Goal: Transaction & Acquisition: Purchase product/service

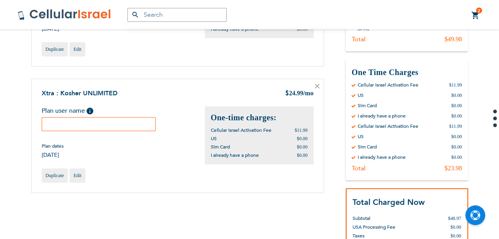
scroll to position [79, 0]
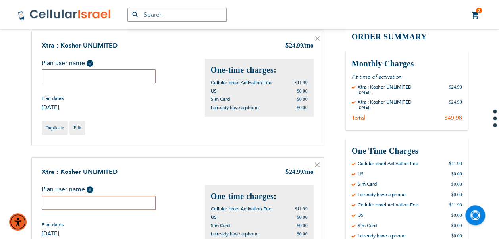
click at [94, 79] on input "text" at bounding box center [99, 77] width 114 height 14
type input "[PERSON_NAME]"
click at [118, 201] on input "text" at bounding box center [99, 203] width 114 height 14
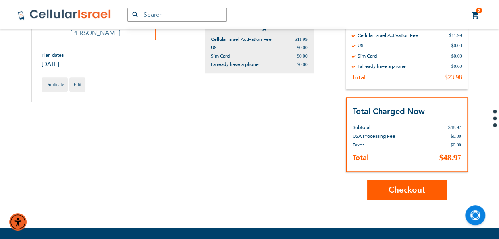
scroll to position [278, 0]
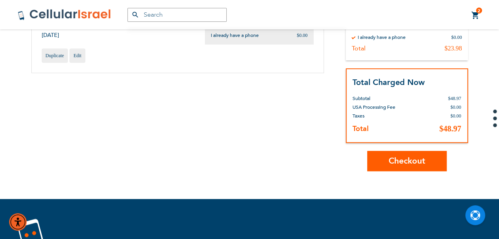
type input "[PERSON_NAME]"
click at [419, 151] on button "Checkout" at bounding box center [406, 161] width 79 height 20
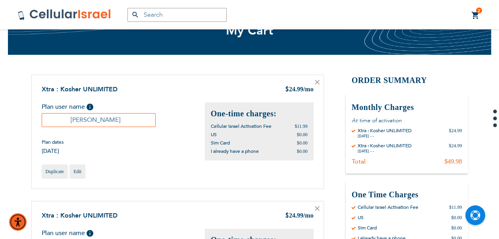
scroll to position [0, 0]
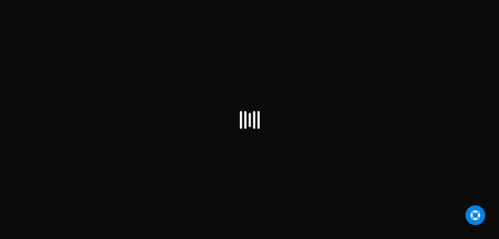
select select "US"
checkbox input "false"
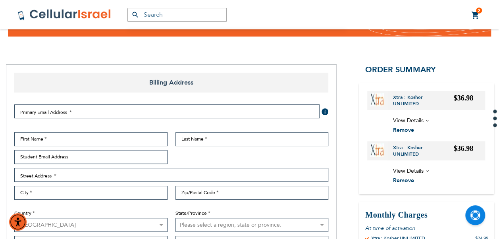
scroll to position [50, 0]
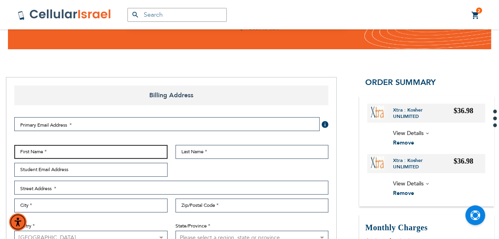
click at [96, 150] on input "First Name" at bounding box center [90, 152] width 153 height 14
type input "[PERSON_NAME]"
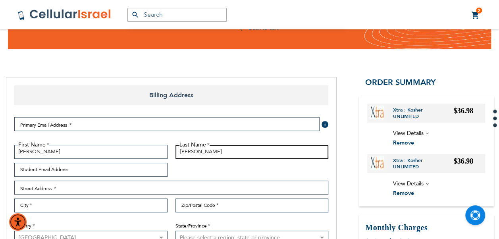
type input "[PERSON_NAME]"
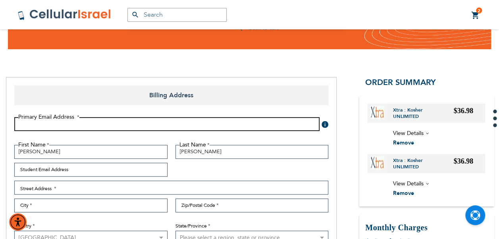
click at [120, 120] on input "Email Address" at bounding box center [166, 124] width 305 height 14
click at [132, 121] on input "Email Address" at bounding box center [166, 124] width 305 height 14
type input "[EMAIL_ADDRESS][DOMAIN_NAME]"
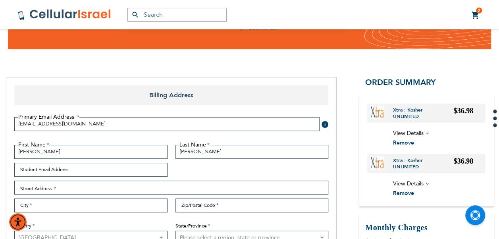
click at [118, 176] on div "First Name [PERSON_NAME] Last Name [PERSON_NAME] Student Email Address Street A…" at bounding box center [171, 206] width 322 height 122
click at [121, 180] on div "First Name [PERSON_NAME] Last Name [PERSON_NAME] Student Email Address Street A…" at bounding box center [171, 206] width 322 height 122
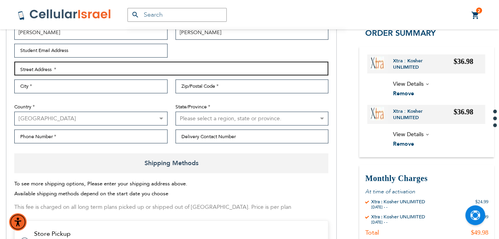
click at [99, 66] on input "Street Address: Line 1" at bounding box center [171, 69] width 314 height 14
type input "[STREET_ADDRESS]"
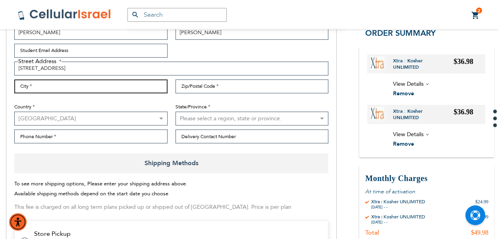
type input "[GEOGRAPHIC_DATA]"
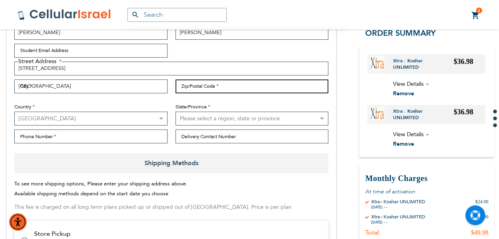
type input "11204"
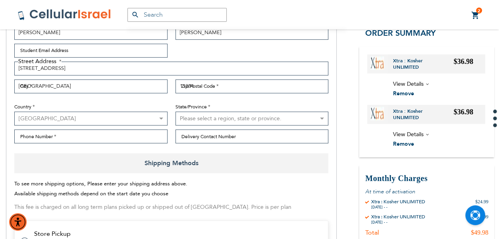
select select "43"
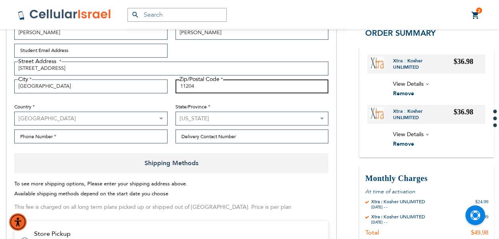
click at [218, 108] on div "First Name [PERSON_NAME] Last Name [PERSON_NAME] Student Email Address Street A…" at bounding box center [171, 87] width 322 height 122
drag, startPoint x: 169, startPoint y: 104, endPoint x: 215, endPoint y: 85, distance: 49.9
click at [169, 104] on div "Country [GEOGRAPHIC_DATA] [GEOGRAPHIC_DATA] [GEOGRAPHIC_DATA] [GEOGRAPHIC_DATA]…" at bounding box center [90, 111] width 161 height 29
click at [218, 84] on input "11204" at bounding box center [252, 86] width 153 height 14
type input "11210"
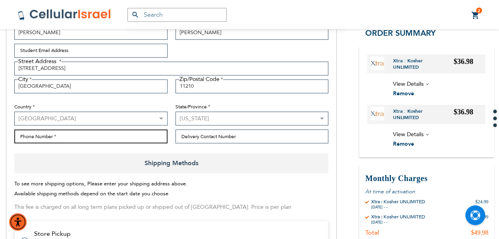
click at [137, 130] on input "Phone Number" at bounding box center [90, 137] width 153 height 14
click at [151, 140] on input "Phone Number" at bounding box center [90, 137] width 153 height 14
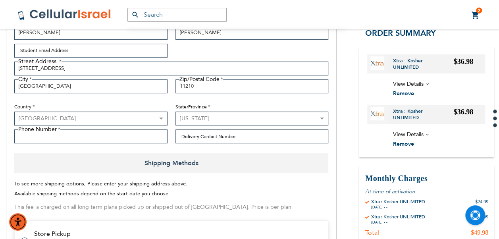
click at [146, 145] on div "First Name [PERSON_NAME] Last Name [PERSON_NAME] Student Email Address Street A…" at bounding box center [171, 87] width 322 height 122
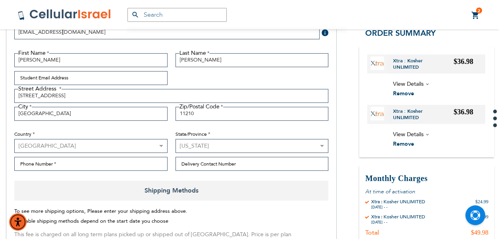
scroll to position [130, 0]
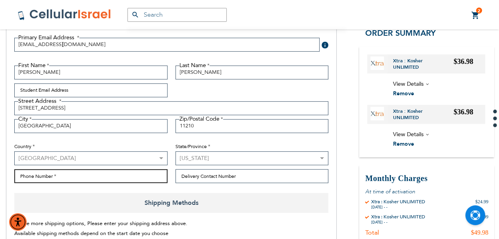
click at [141, 173] on input "Phone Number" at bounding box center [90, 176] width 153 height 14
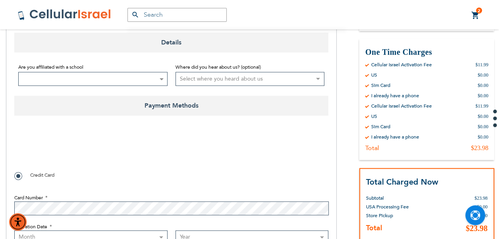
scroll to position [447, 0]
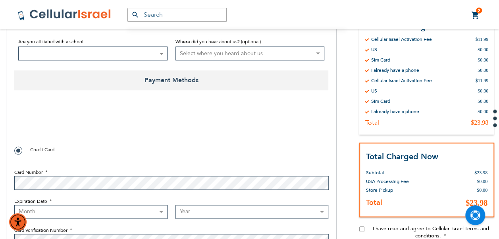
type input "9176742139"
click at [111, 53] on span at bounding box center [92, 53] width 149 height 14
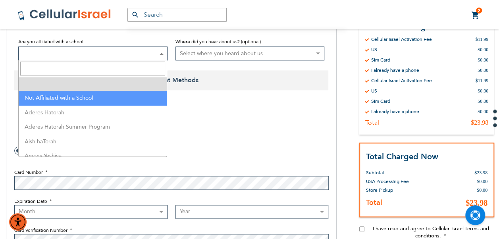
drag, startPoint x: 113, startPoint y: 106, endPoint x: 113, endPoint y: 101, distance: 4.8
select select "199"
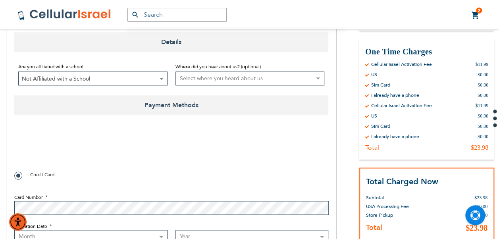
scroll to position [487, 0]
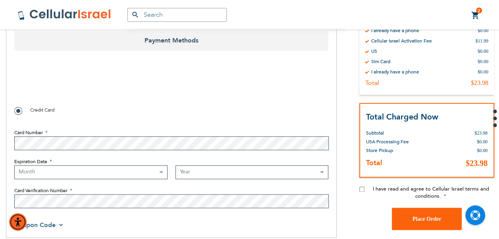
click at [363, 188] on input "I have read and agree to Cellular Israel terms and conditions." at bounding box center [362, 189] width 5 height 5
checkbox input "true"
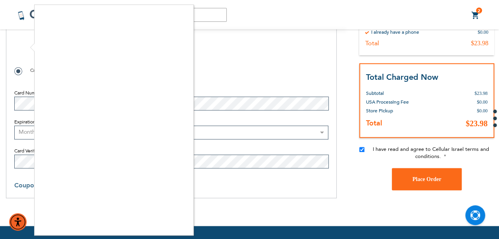
checkbox input "true"
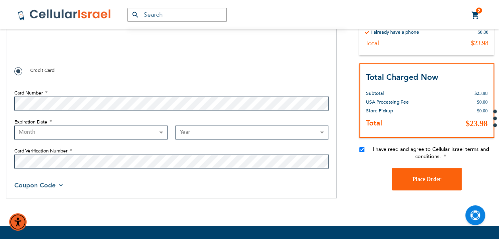
click at [97, 112] on fieldset "Card Number Expiration Date Month [DATE] - [DATE] - [DATE] - [DATE] - [DATE] - …" at bounding box center [171, 126] width 314 height 91
click at [86, 133] on select "Month [DATE] - [DATE] - [DATE] - [DATE] - [DATE] - [DATE] - [DATE] - [DATE] - […" at bounding box center [90, 133] width 153 height 14
select select "9"
click at [14, 126] on select "Month [DATE] - [DATE] - [DATE] - [DATE] - [DATE] - [DATE] - [DATE] - [DATE] - […" at bounding box center [90, 133] width 153 height 14
click at [213, 127] on select "Year [DATE] 2026 2027 2028 2029 2030 2031 2032 2033 2034 2035 2036 2037 2038 20…" at bounding box center [252, 133] width 153 height 14
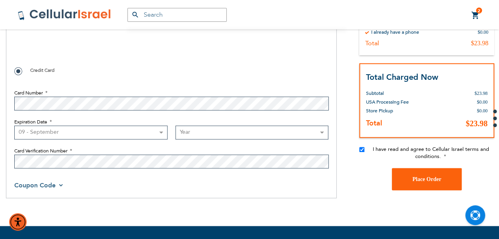
select select "2026"
click at [176, 126] on select "Year [DATE] 2026 2027 2028 2029 2030 2031 2032 2033 2034 2035 2036 2037 2038 20…" at bounding box center [252, 133] width 153 height 14
click at [421, 180] on span "Place Order" at bounding box center [427, 179] width 29 height 6
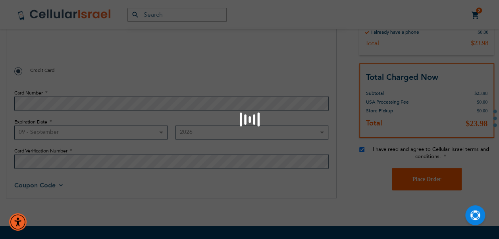
checkbox input "false"
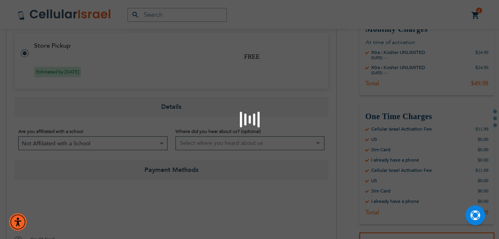
scroll to position [556, 0]
